Goal: Obtain resource: Download file/media

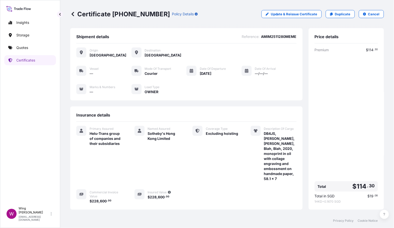
scroll to position [29, 0]
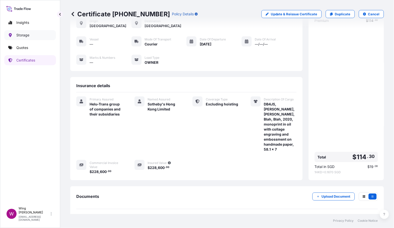
click at [26, 35] on p "Storage" at bounding box center [22, 35] width 13 height 5
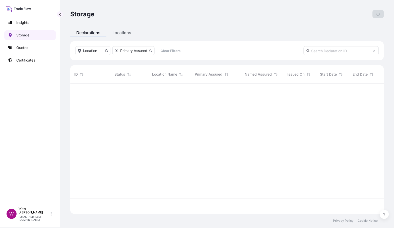
scroll to position [128, 308]
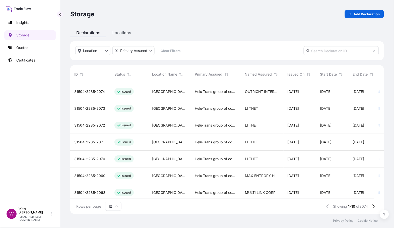
click at [88, 89] on span "31504-2285-2074" at bounding box center [89, 91] width 31 height 5
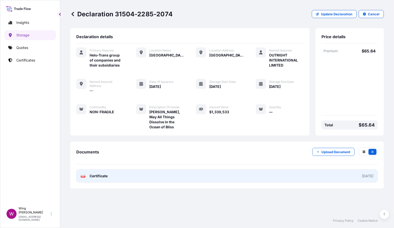
click at [82, 173] on icon at bounding box center [83, 175] width 4 height 5
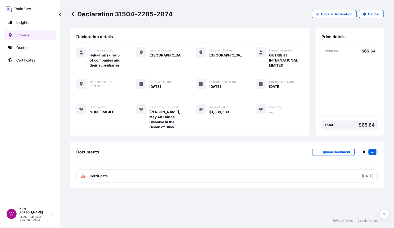
click at [235, 18] on div "Declaration 31504-2285-2074 Update Declaration Cancel" at bounding box center [226, 14] width 313 height 28
click at [191, 23] on div "Declaration 31504-2285-2074 Update Declaration Cancel" at bounding box center [226, 14] width 313 height 28
click at [25, 60] on p "Certificates" at bounding box center [25, 60] width 19 height 5
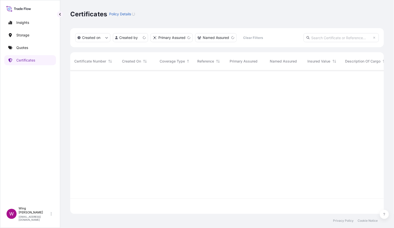
scroll to position [141, 308]
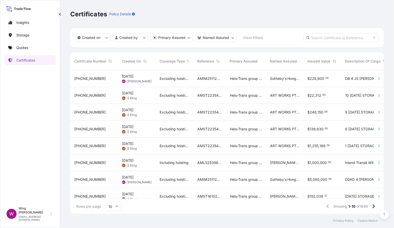
click at [164, 20] on div "Certificates Policy Details" at bounding box center [226, 14] width 313 height 28
click at [23, 62] on p "Certificates" at bounding box center [25, 60] width 19 height 5
click at [24, 61] on p "Certificates" at bounding box center [25, 60] width 19 height 5
click at [134, 80] on span "[PERSON_NAME]" at bounding box center [139, 81] width 24 height 4
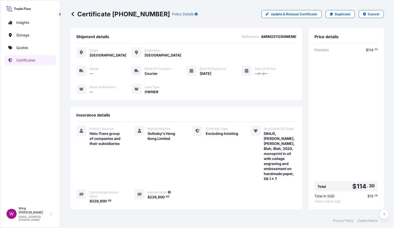
click at [172, 107] on div "Insurance details Primary Assured Helu-Trans group of companies and their subsi…" at bounding box center [186, 157] width 232 height 103
